Goal: Transaction & Acquisition: Purchase product/service

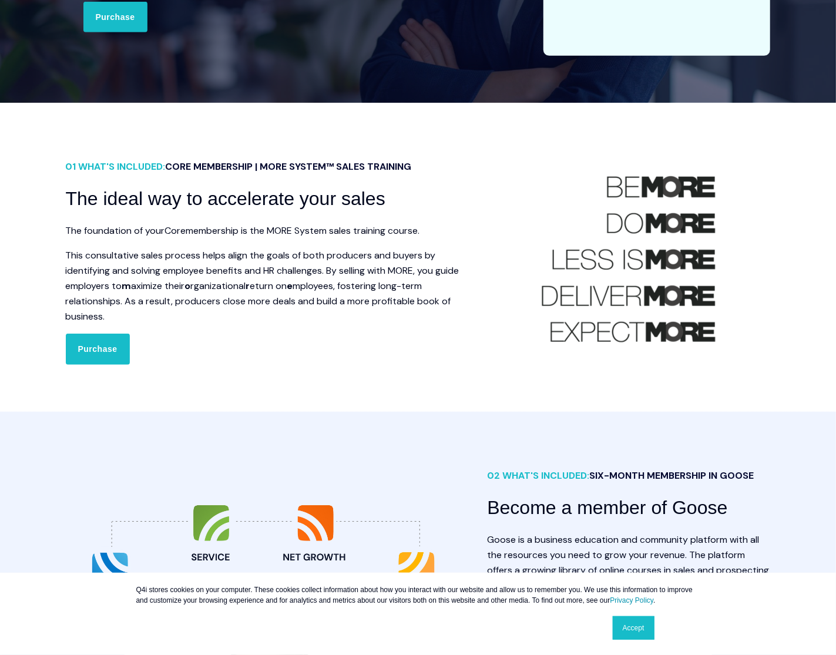
scroll to position [353, 0]
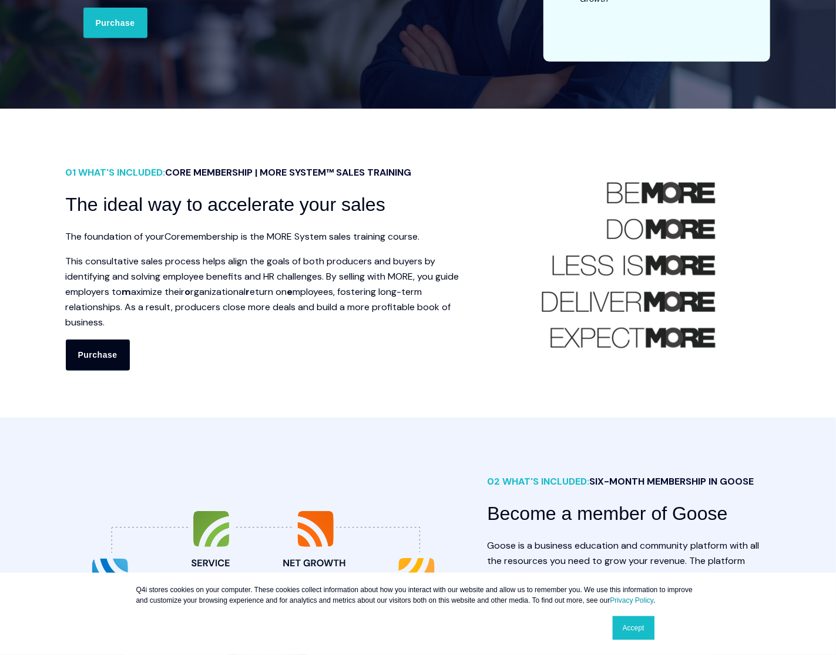
click at [113, 342] on link "Purchase" at bounding box center [98, 355] width 64 height 31
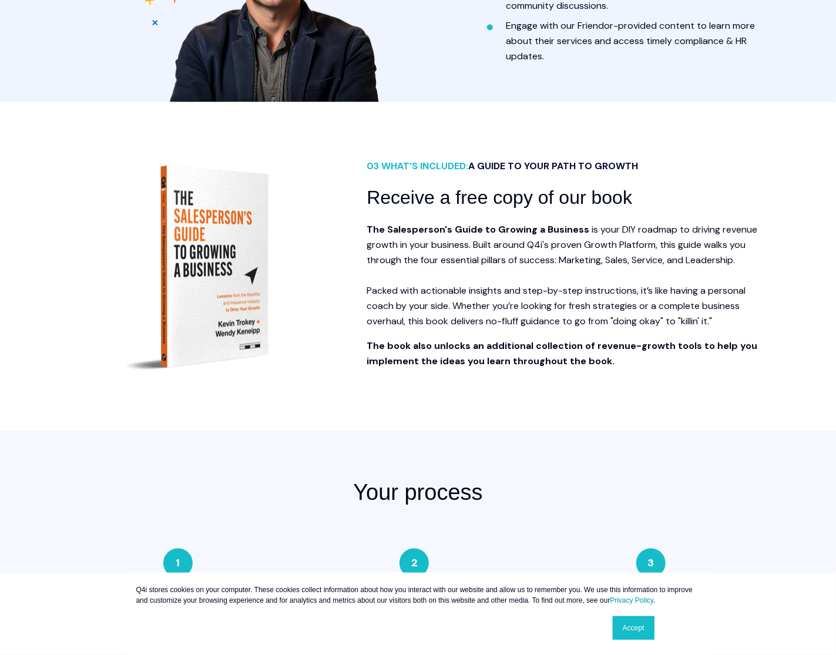
scroll to position [1175, 0]
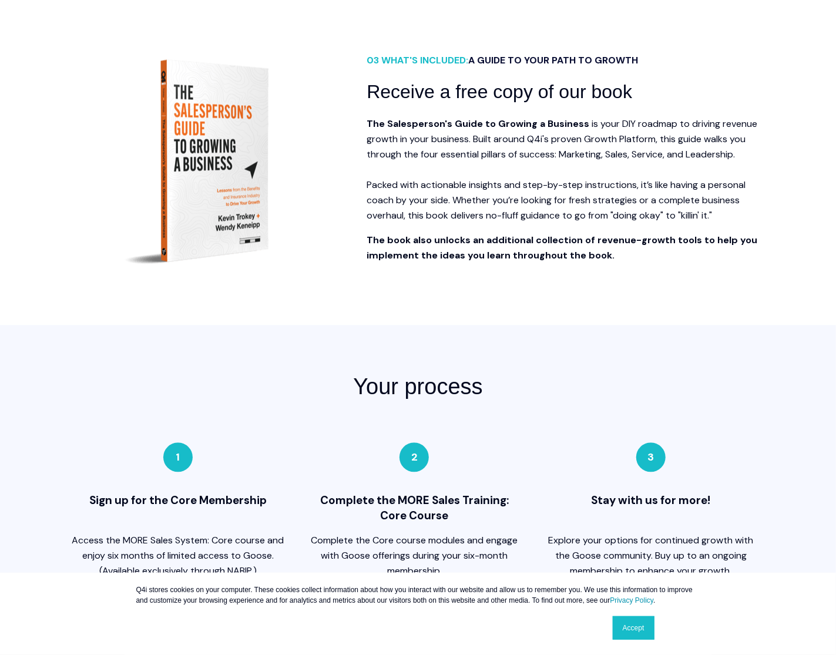
click at [629, 630] on link "Accept" at bounding box center [634, 628] width 42 height 24
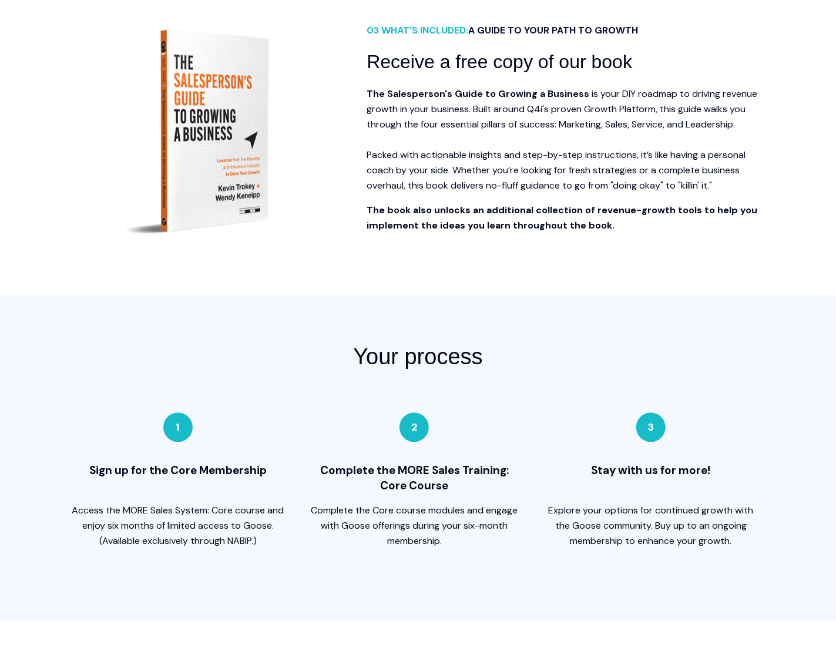
scroll to position [1234, 0]
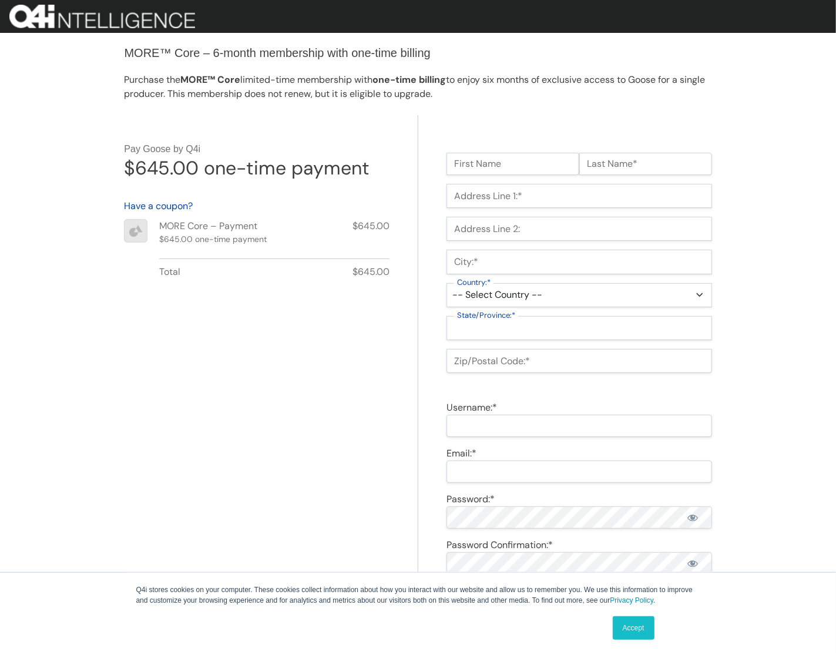
click at [645, 627] on link "Accept" at bounding box center [634, 628] width 42 height 24
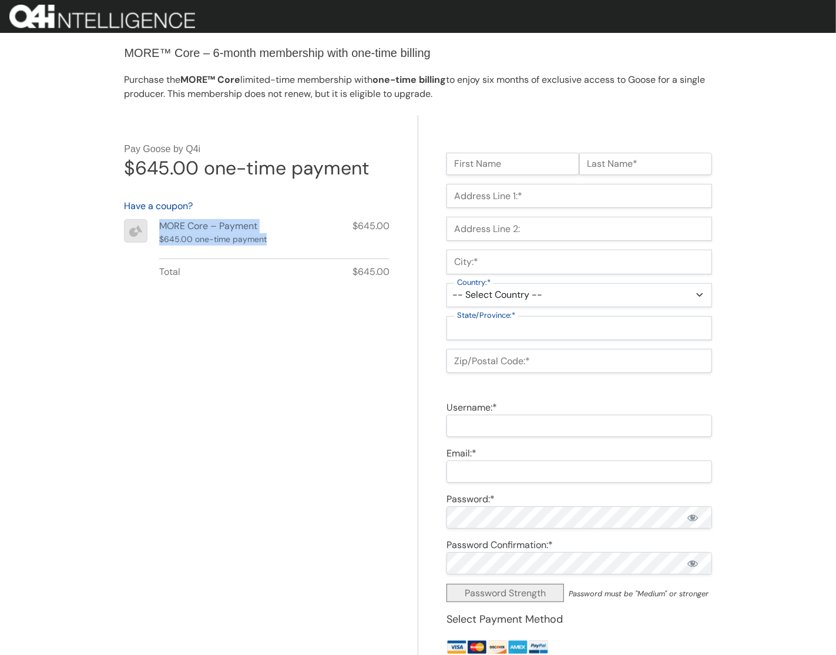
drag, startPoint x: 157, startPoint y: 222, endPoint x: 278, endPoint y: 244, distance: 123.1
click at [278, 244] on li "MORE Core – Payment $645.00 one-time payment $645.00" at bounding box center [257, 233] width 266 height 28
